Goal: Information Seeking & Learning: Learn about a topic

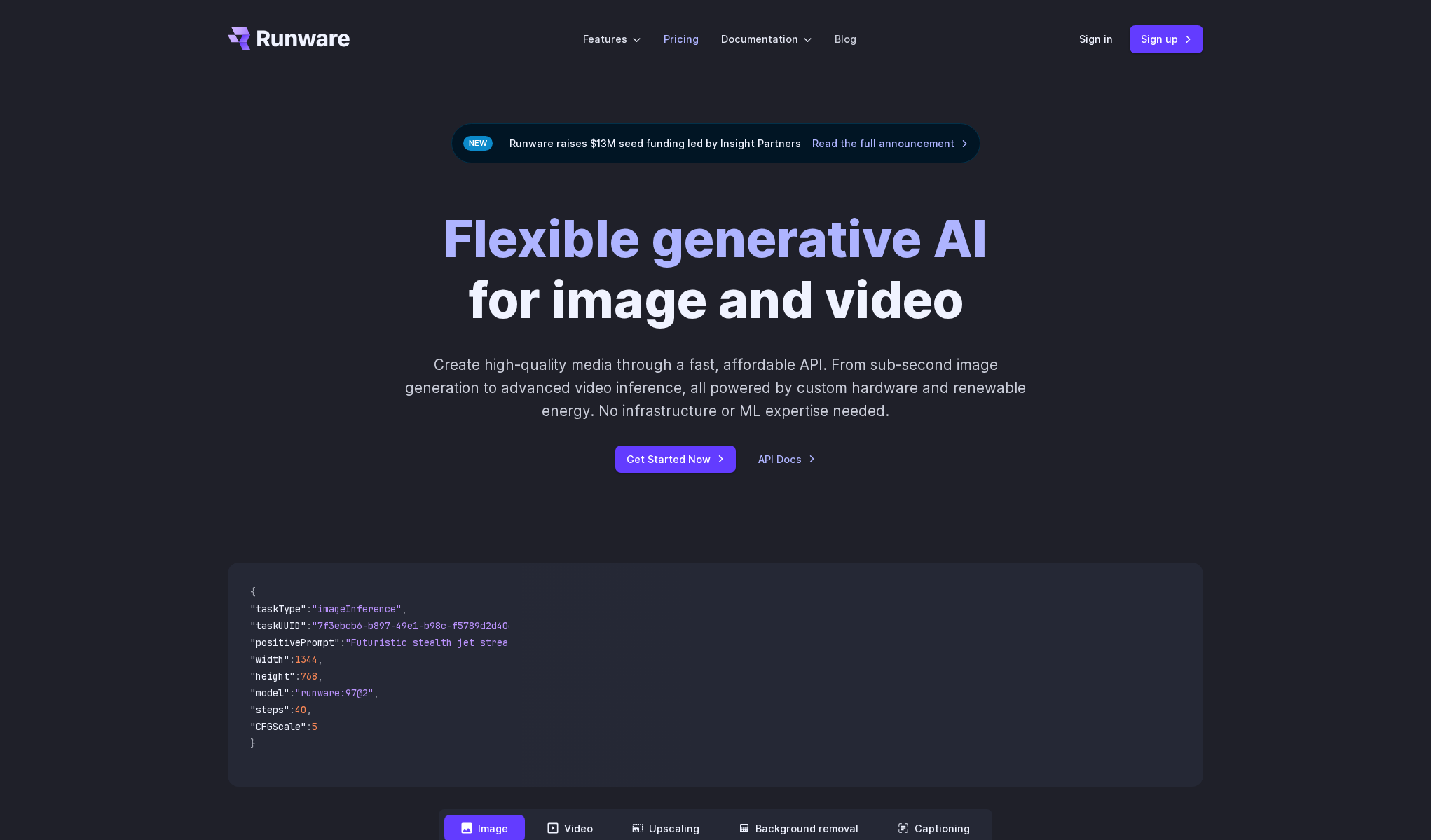
click at [689, 46] on link "Pricing" at bounding box center [681, 39] width 35 height 16
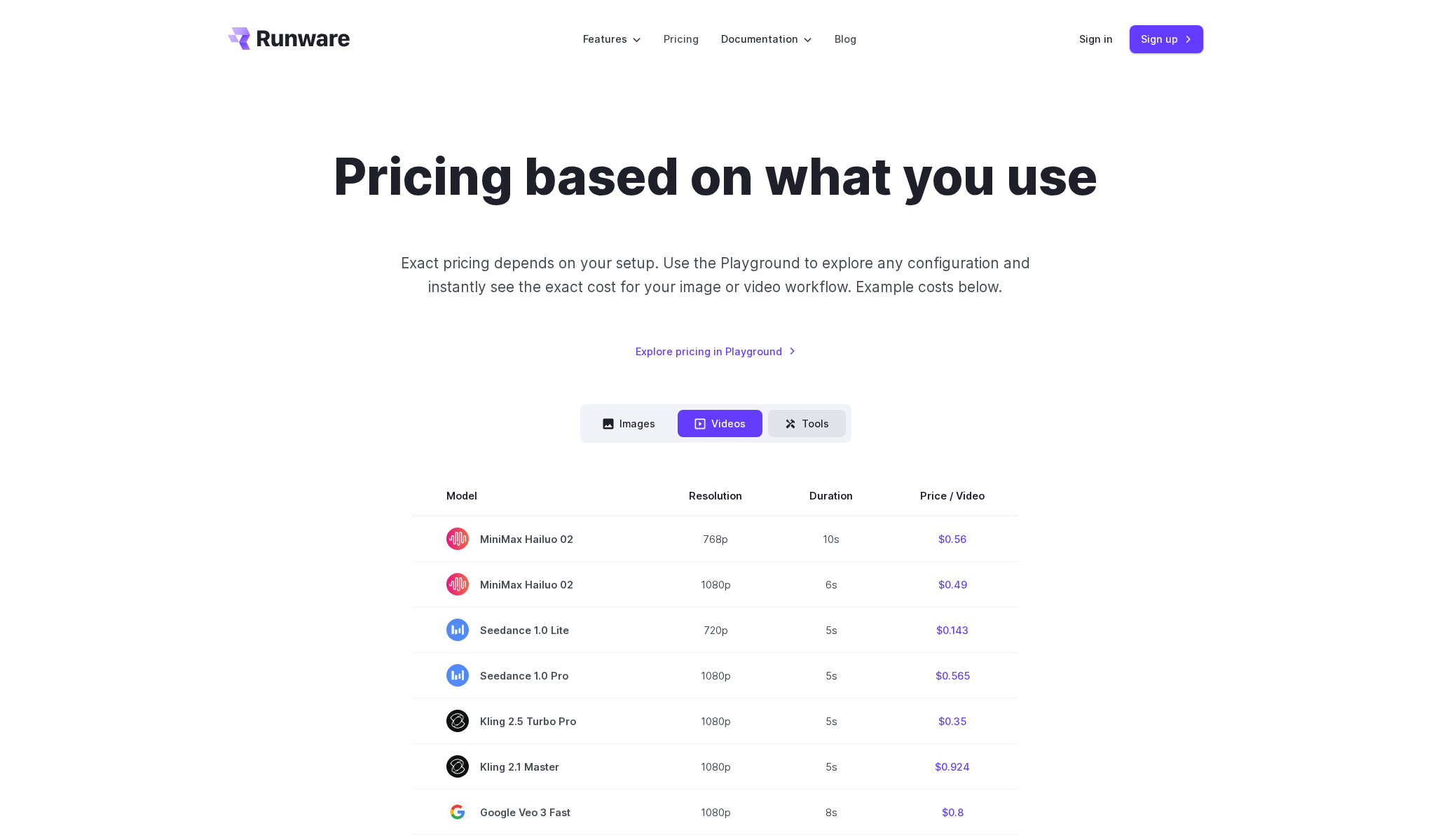
click at [798, 427] on button "Tools" at bounding box center [807, 423] width 78 height 28
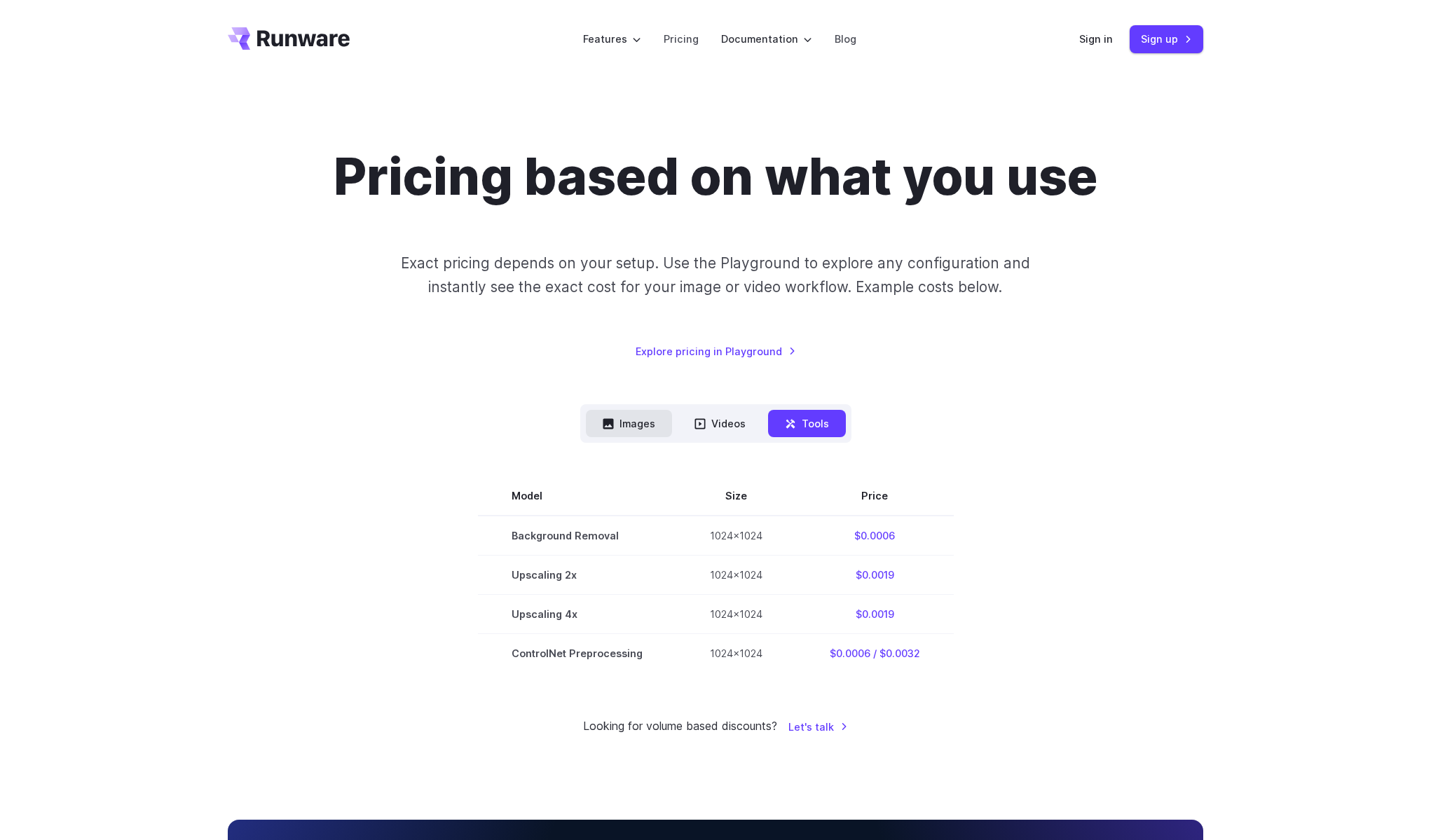
click at [635, 427] on button "Images" at bounding box center [629, 423] width 86 height 28
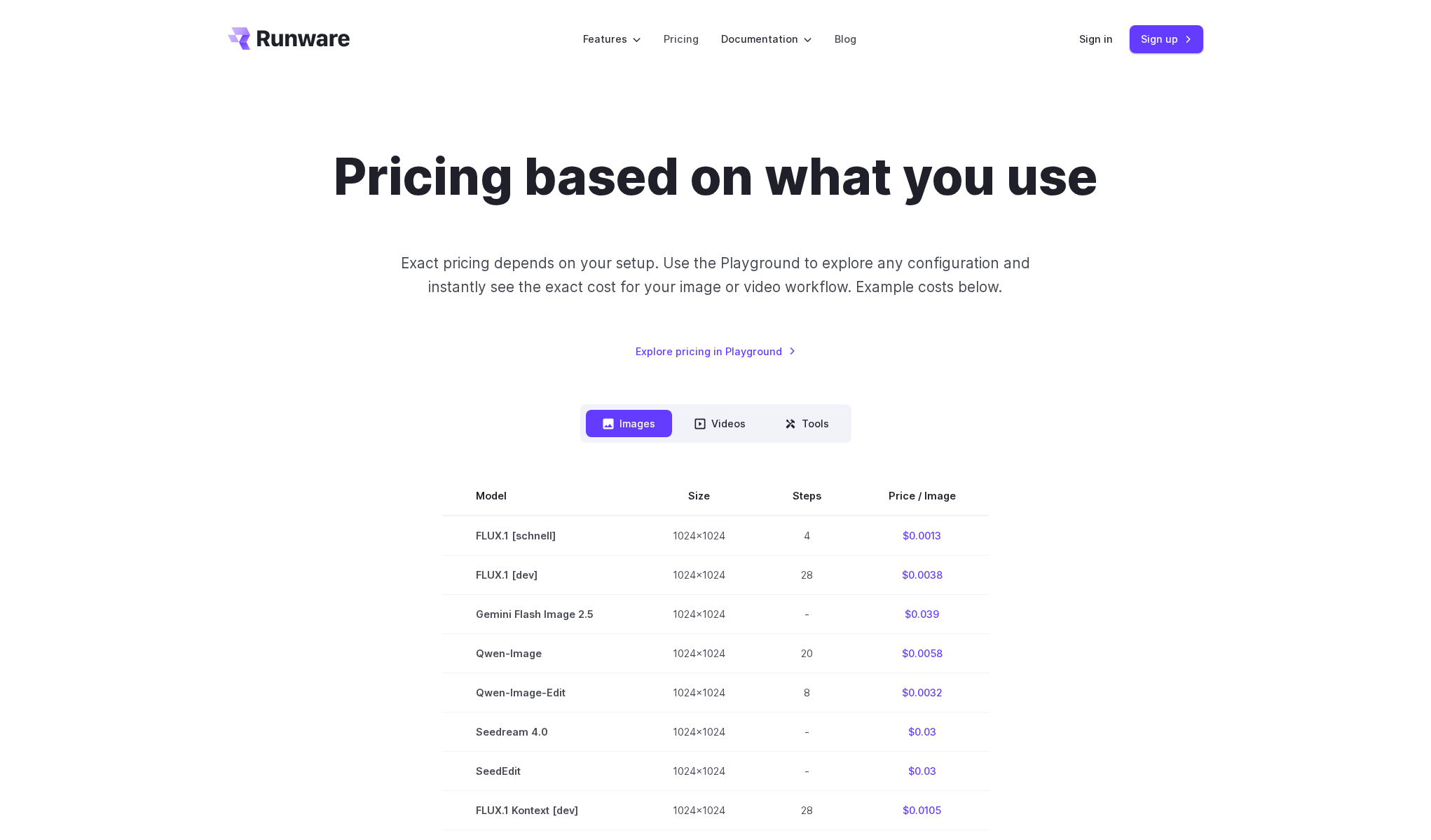
click at [334, 45] on icon "Go to /" at bounding box center [288, 39] width 122 height 23
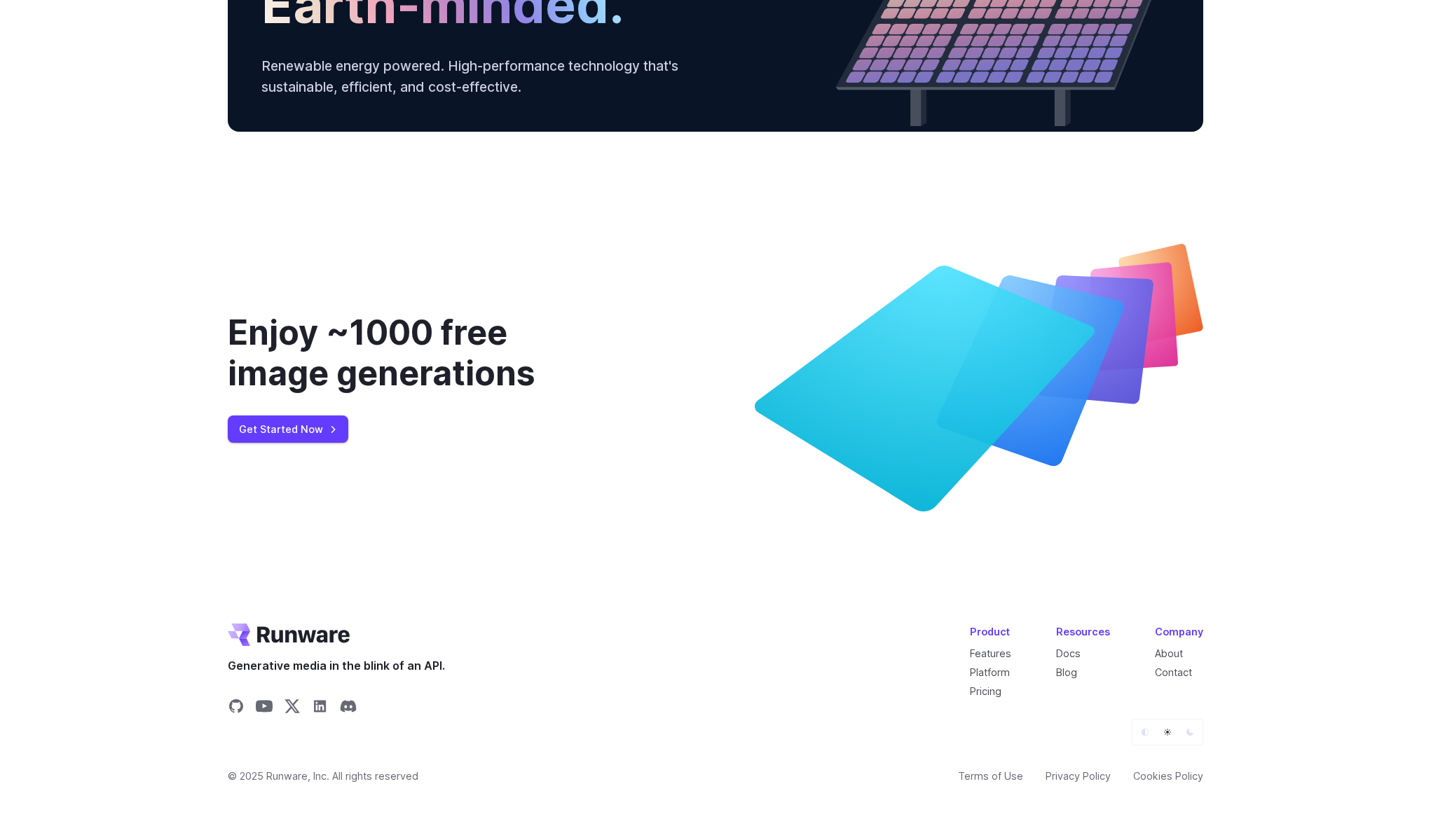
scroll to position [5188, 0]
